Goal: Obtain resource: Download file/media

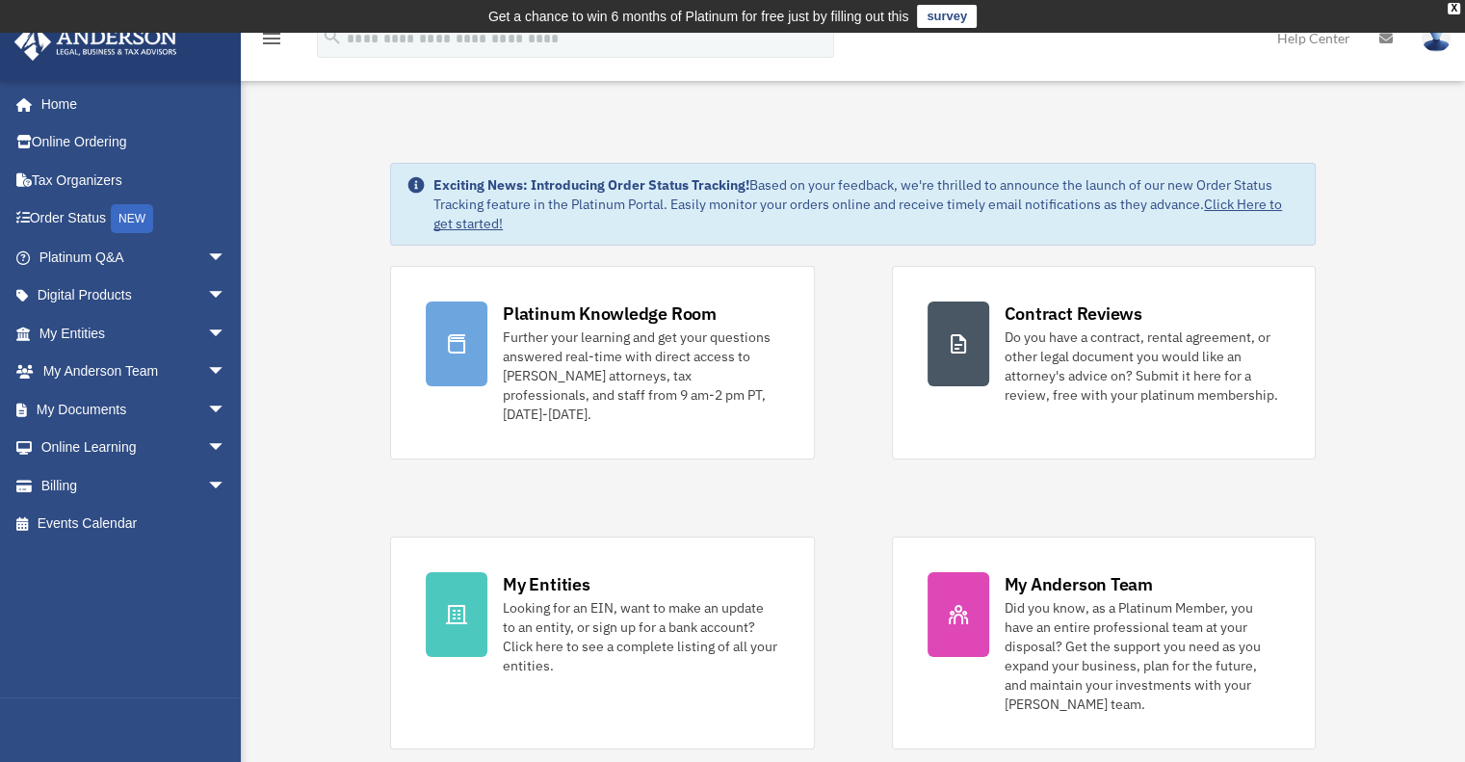
click at [117, 419] on link "My Documents arrow_drop_down" at bounding box center [134, 409] width 242 height 39
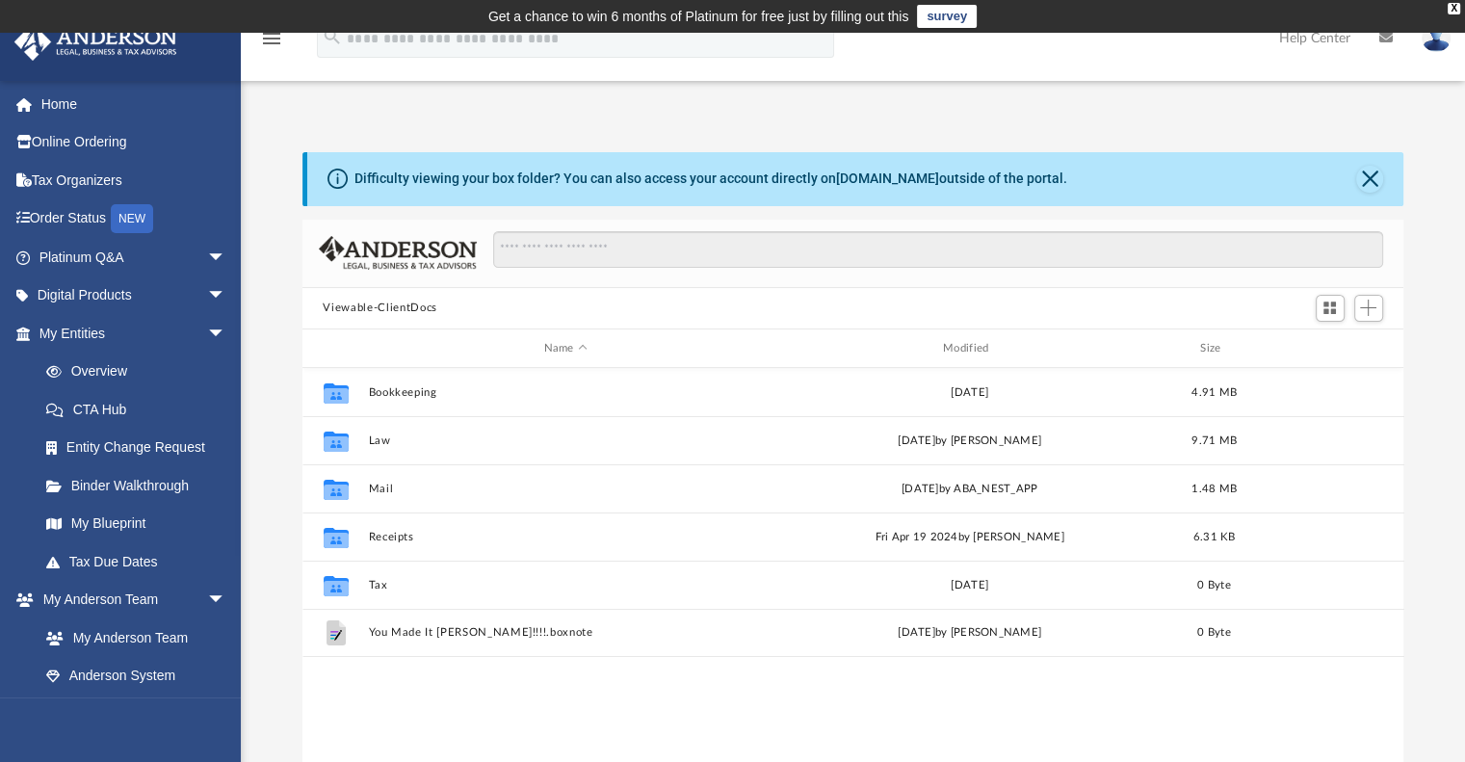
scroll to position [423, 1086]
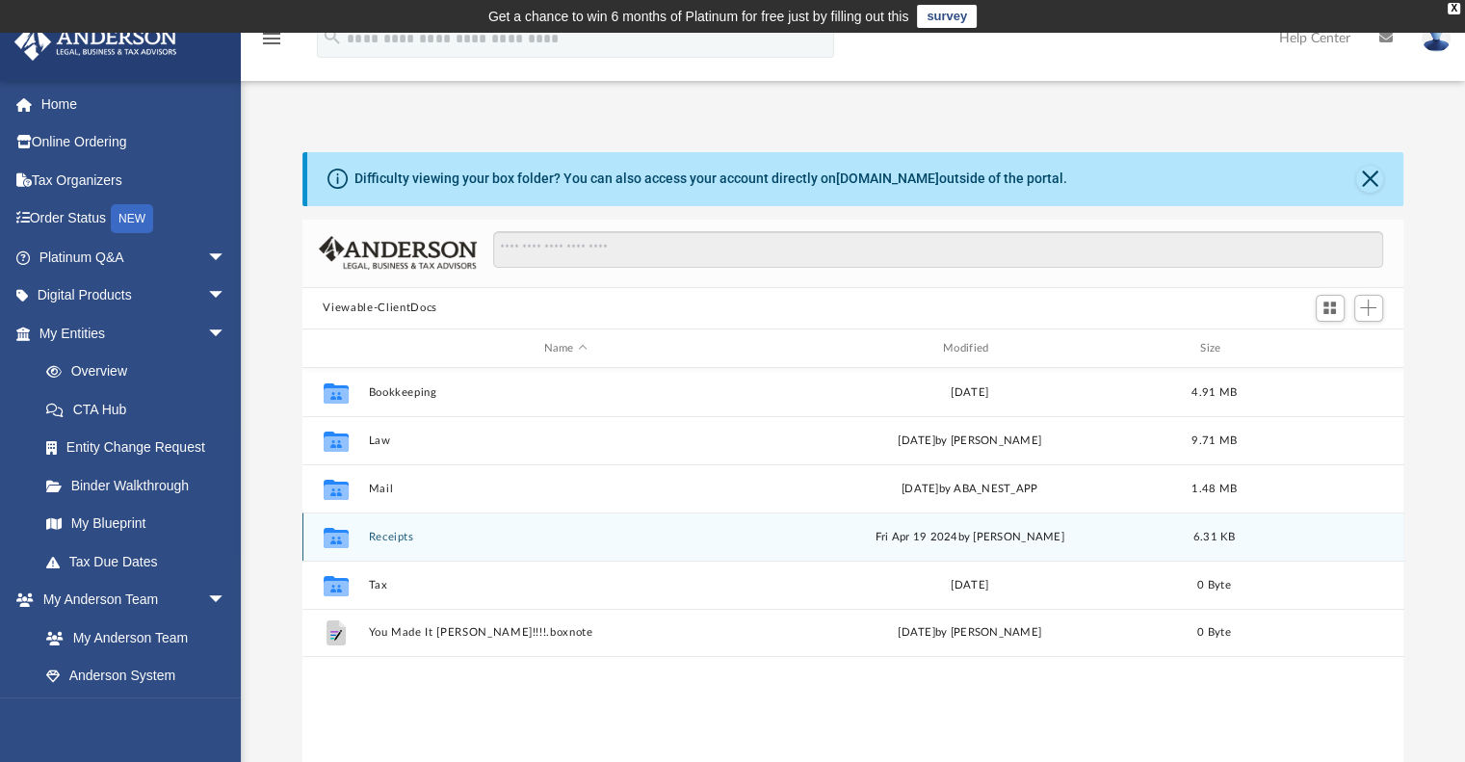
click at [397, 533] on button "Receipts" at bounding box center [565, 537] width 395 height 13
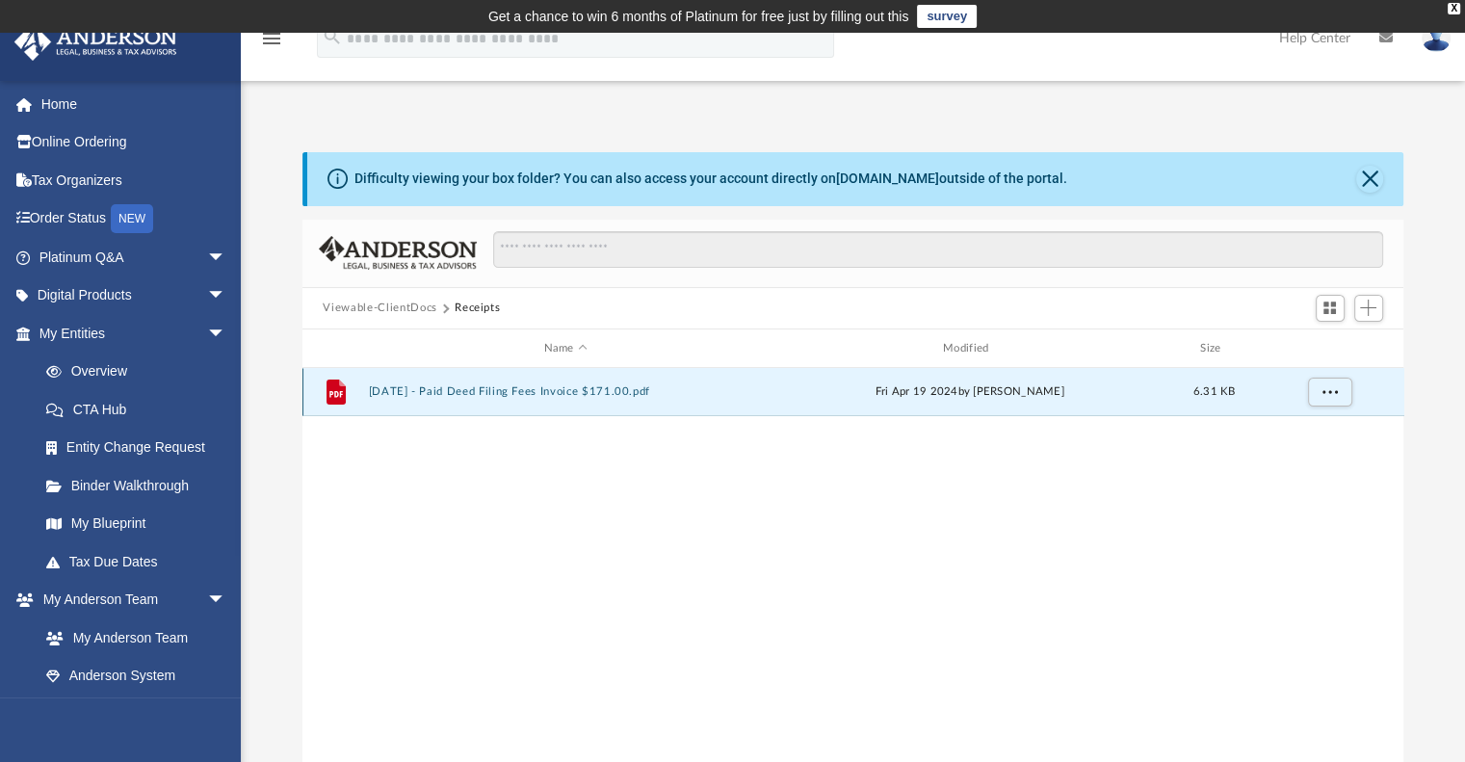
click at [564, 390] on button "[DATE] - Paid Deed Filing Fees Invoice $171.00.pdf" at bounding box center [565, 392] width 395 height 13
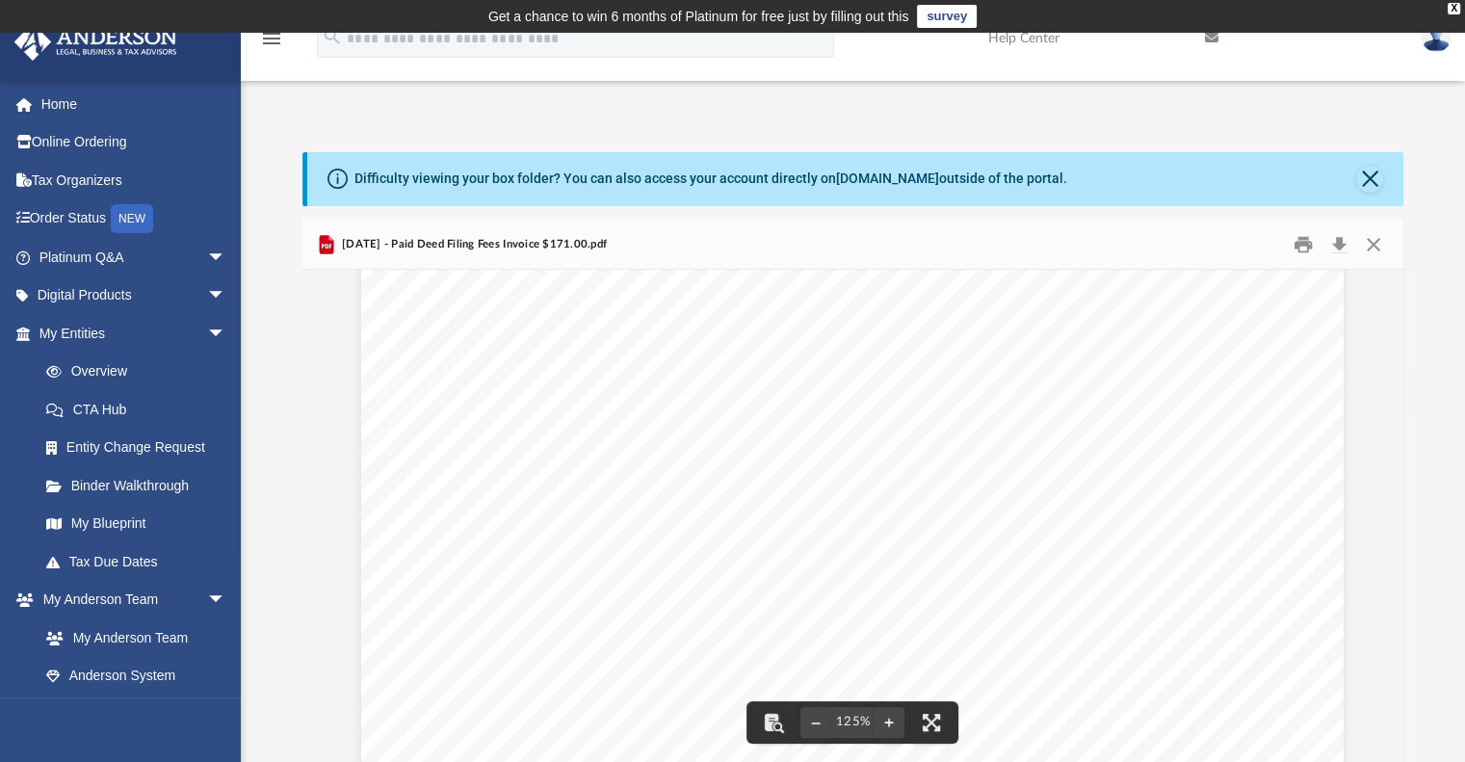
scroll to position [309, 0]
click at [1340, 246] on button "Download" at bounding box center [1339, 244] width 35 height 30
